Goal: Navigation & Orientation: Find specific page/section

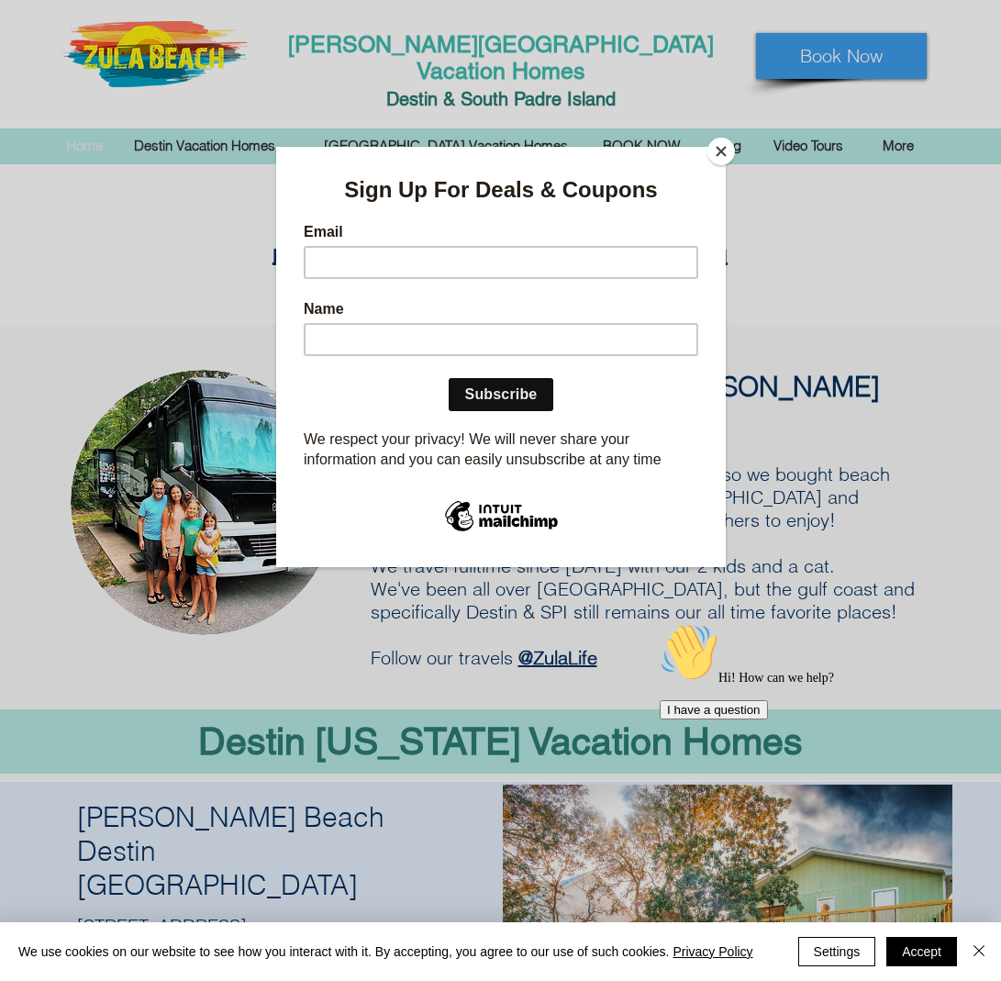
click at [716, 151] on button "Close" at bounding box center [722, 152] width 28 height 28
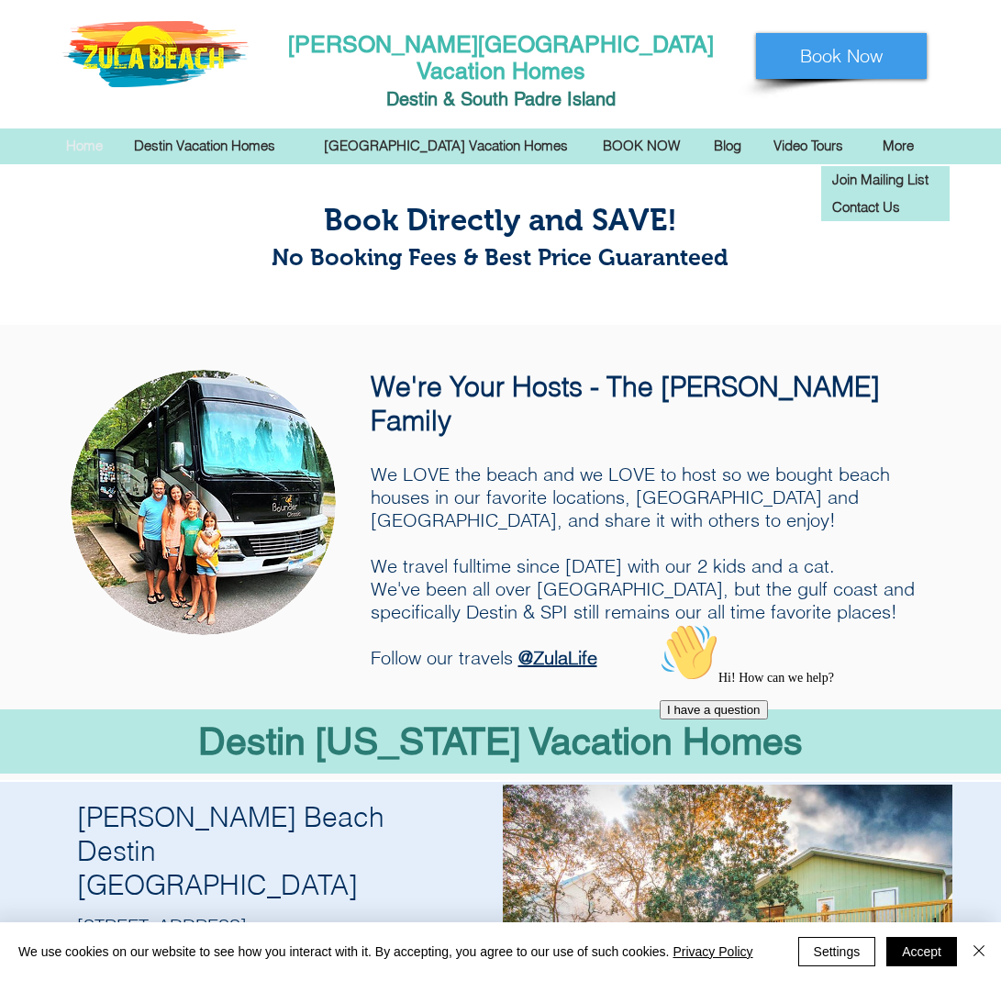
click at [877, 132] on p "More" at bounding box center [899, 146] width 50 height 28
click at [863, 166] on p "Join Mailing List" at bounding box center [881, 180] width 110 height 28
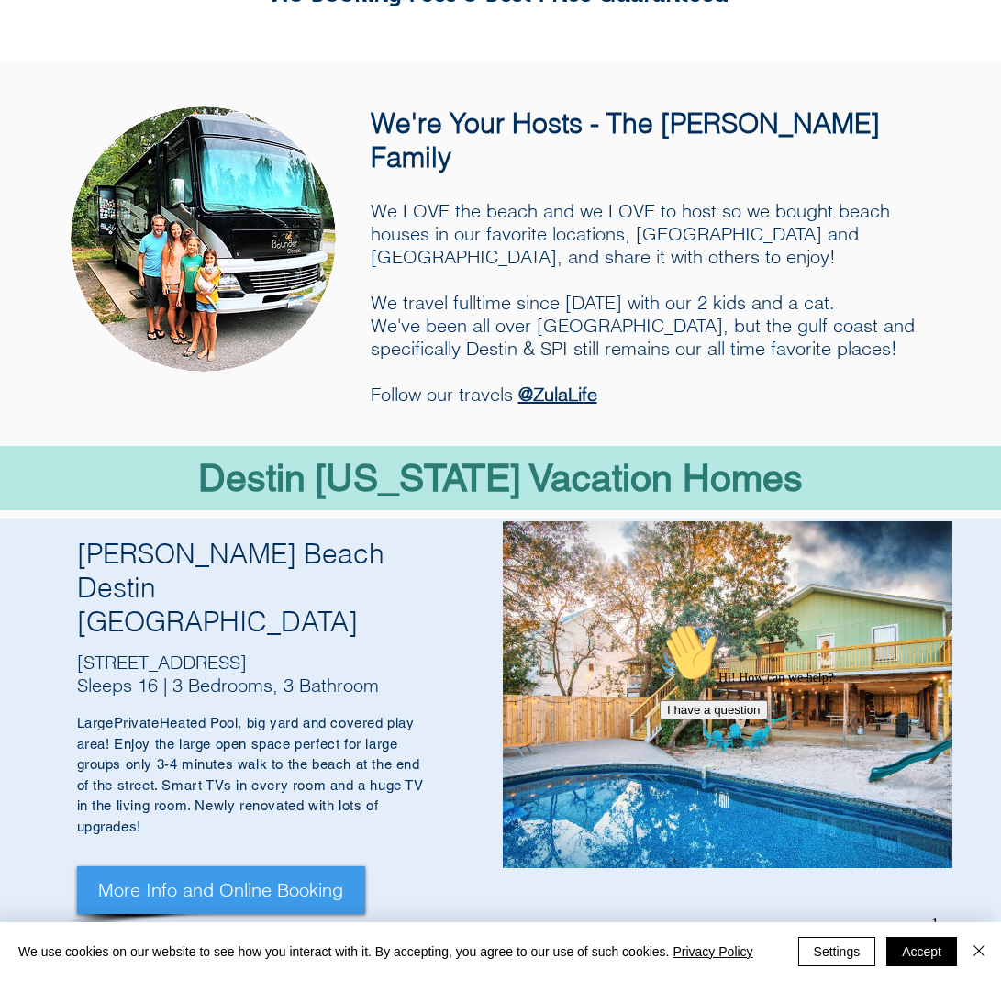
click at [862, 167] on div "main content" at bounding box center [500, 288] width 1001 height 455
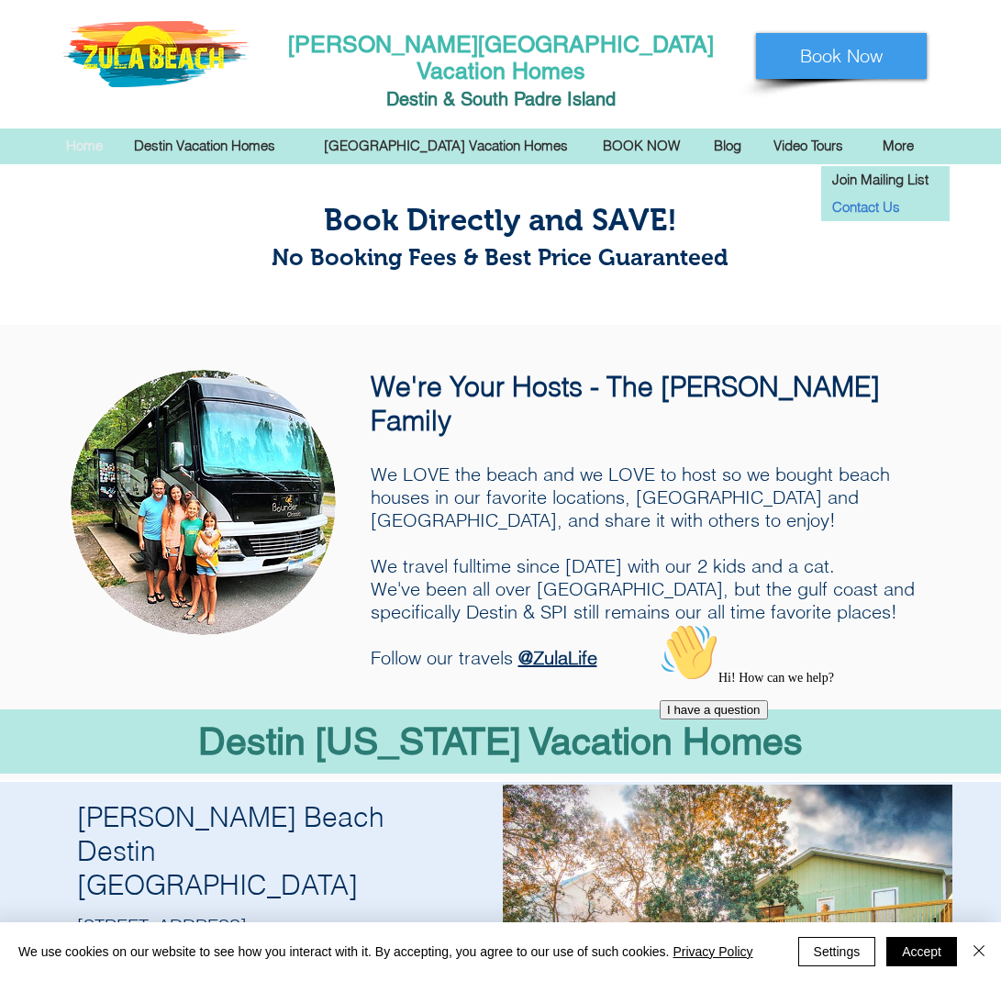
click at [880, 194] on p "Contact Us" at bounding box center [867, 208] width 82 height 28
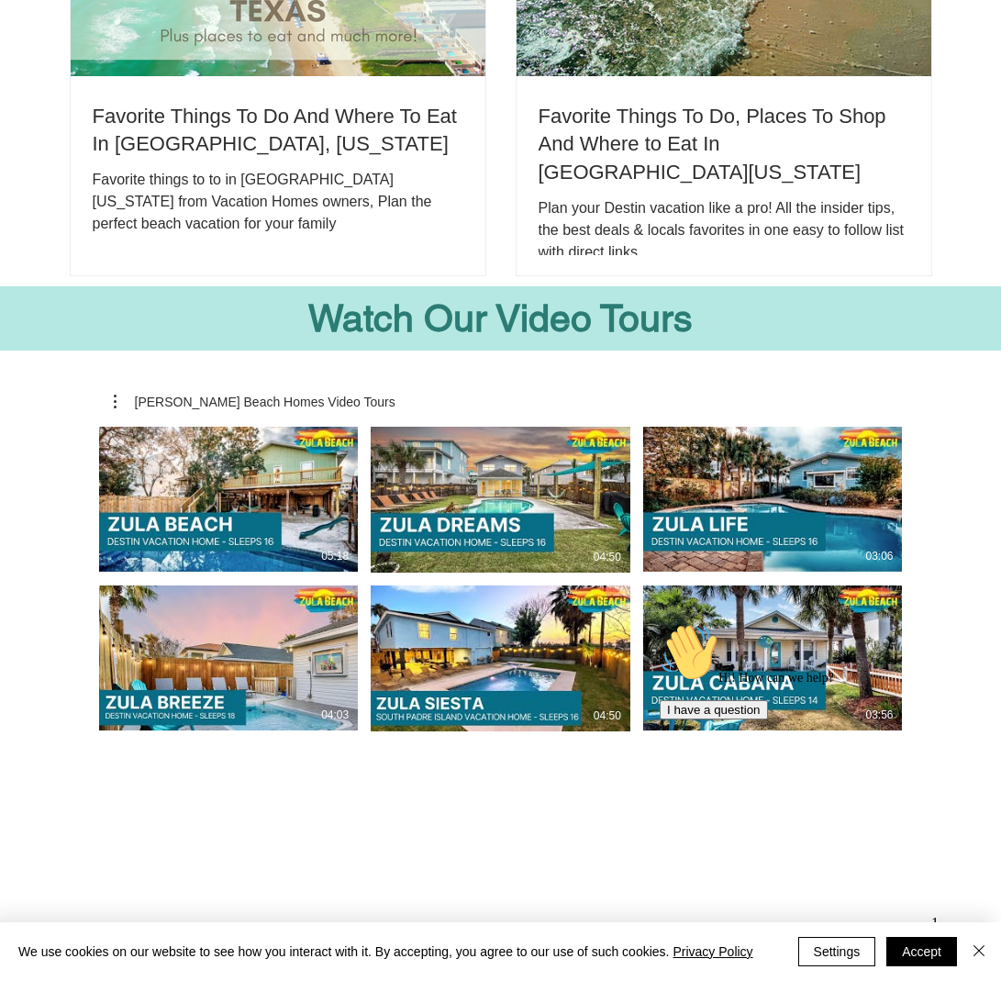
scroll to position [3747, 0]
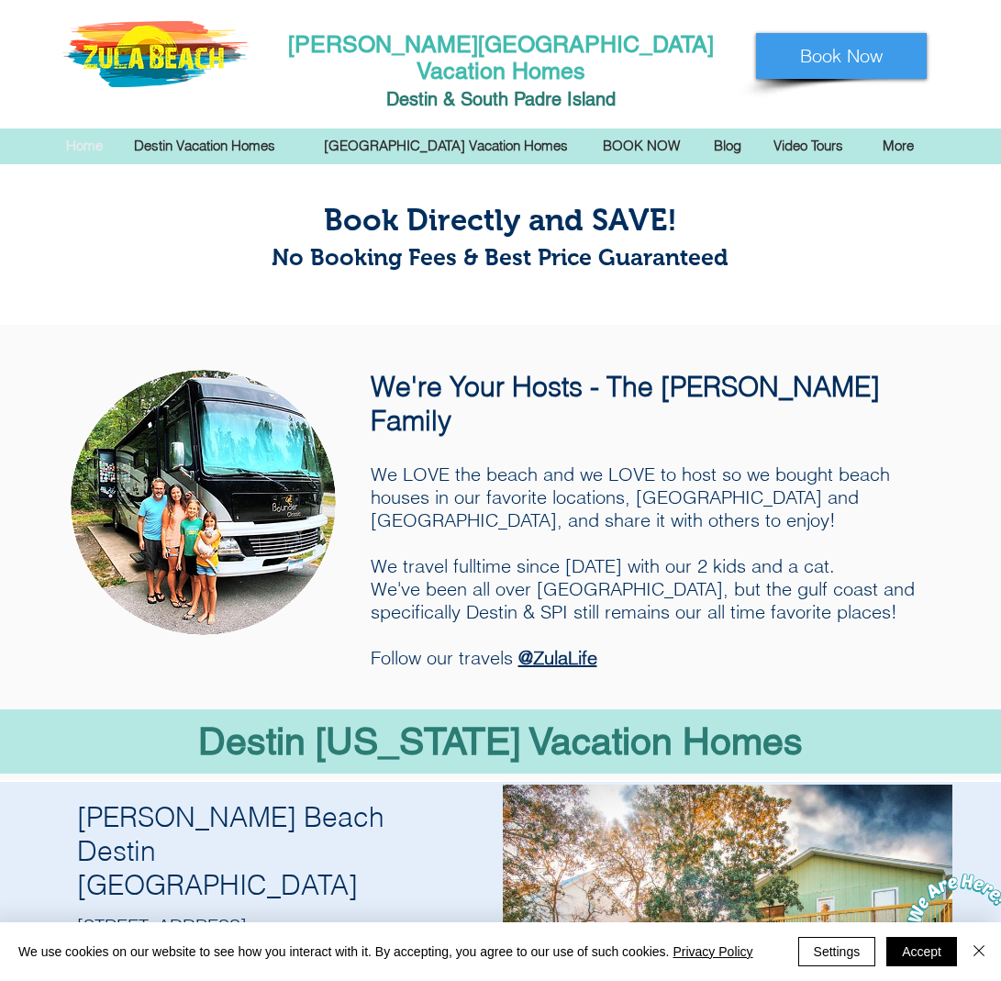
click at [930, 9] on div at bounding box center [500, 79] width 1001 height 159
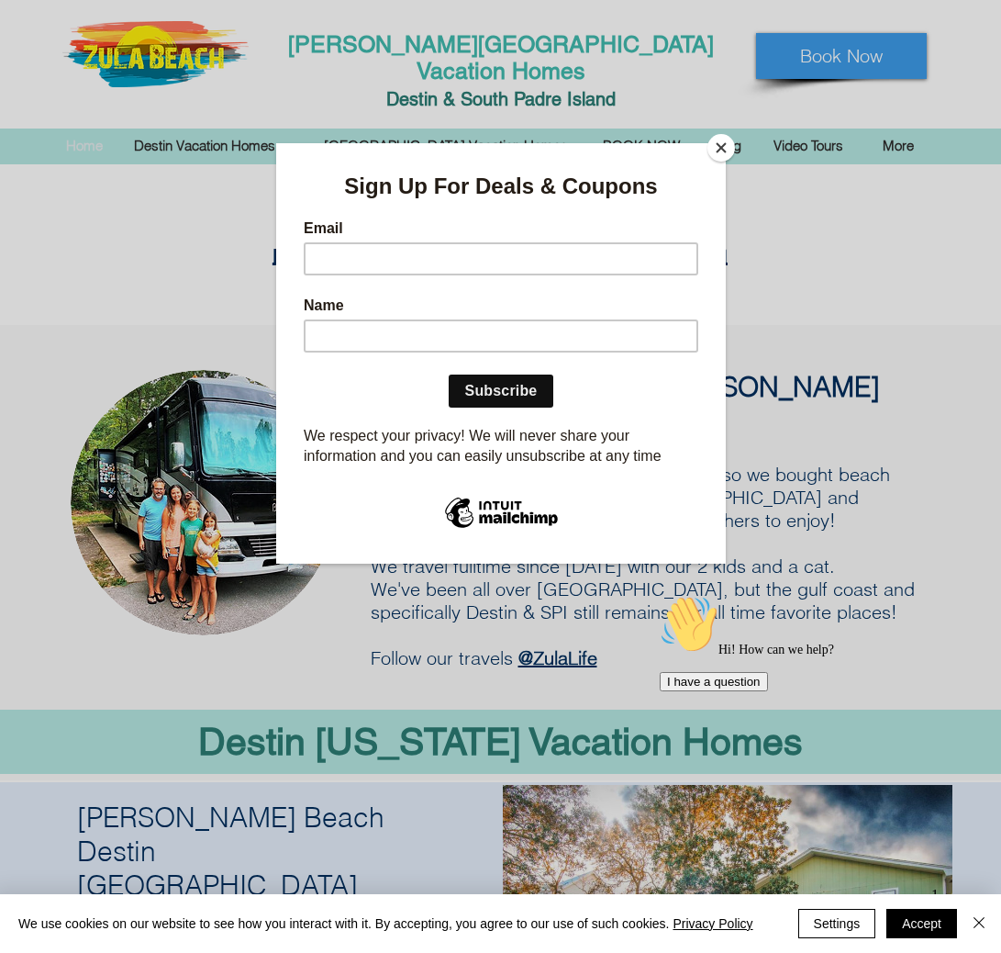
scroll to position [713, 0]
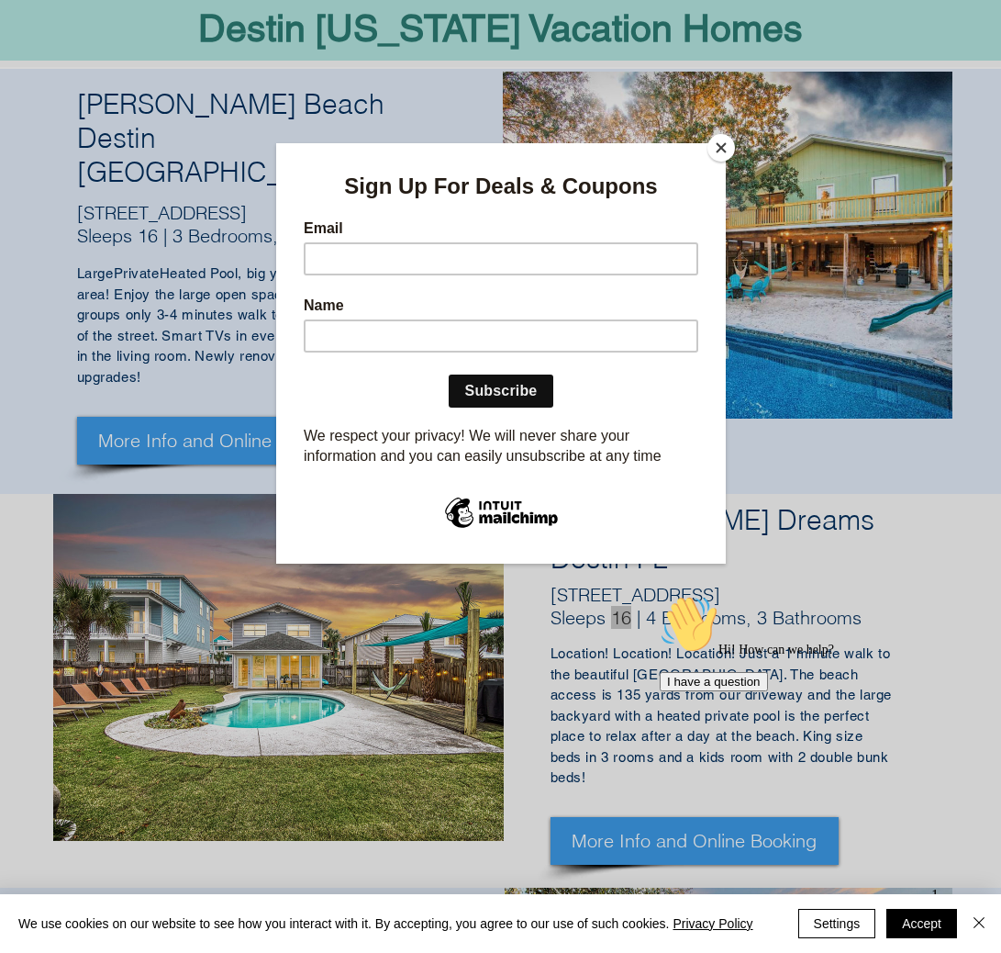
click at [721, 162] on div "Sign Up For Deals & Coupons Email Name Subscribe Continue We respect your priva…" at bounding box center [500, 317] width 450 height 351
click at [727, 152] on button "Close" at bounding box center [722, 148] width 28 height 28
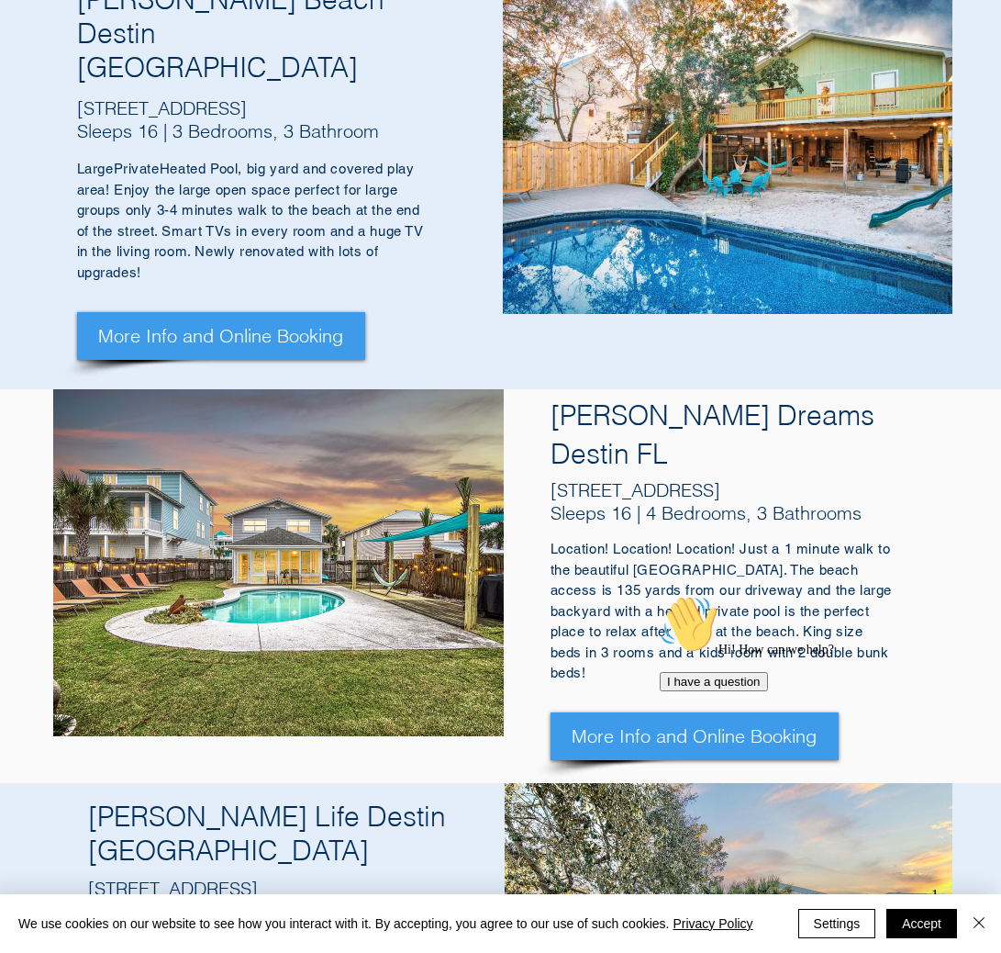
scroll to position [2238, 0]
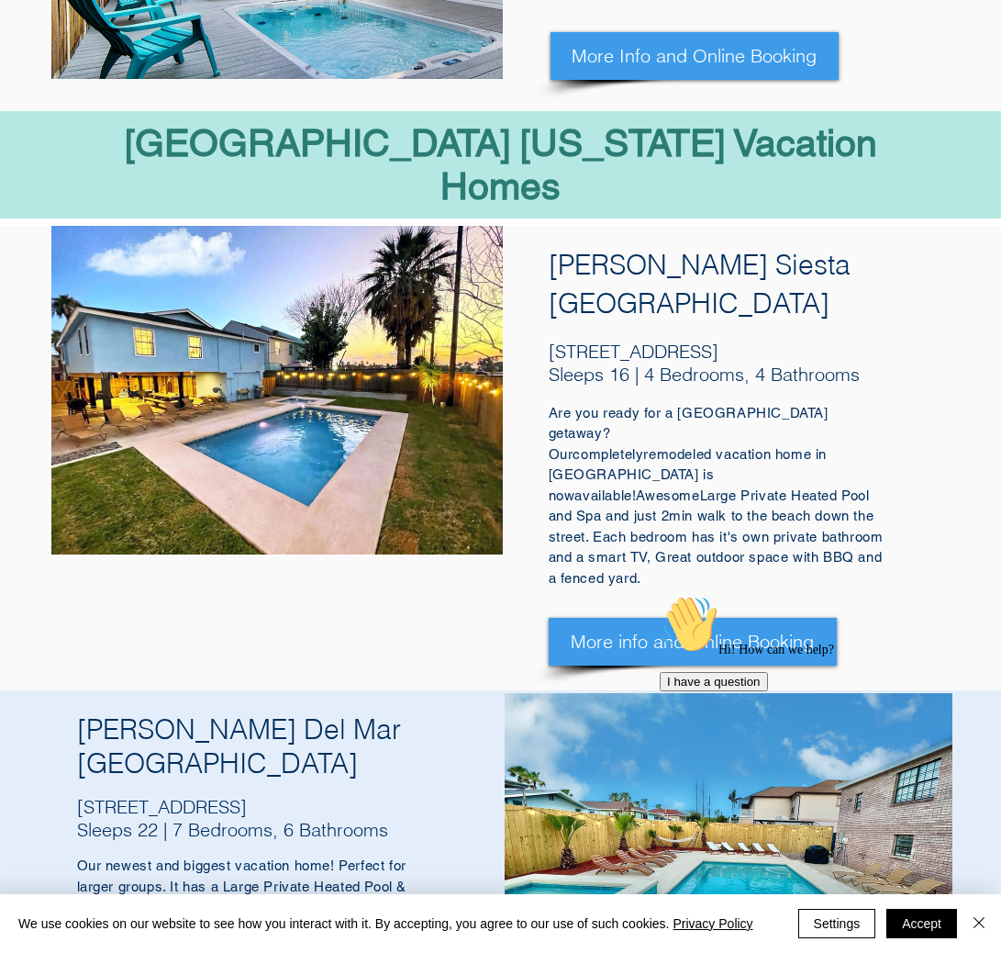
click at [330, 855] on p "Our newest and biggest vacation home! Perfect for larger groups. It has a Large…" at bounding box center [251, 907] width 349 height 104
